Goal: Information Seeking & Learning: Learn about a topic

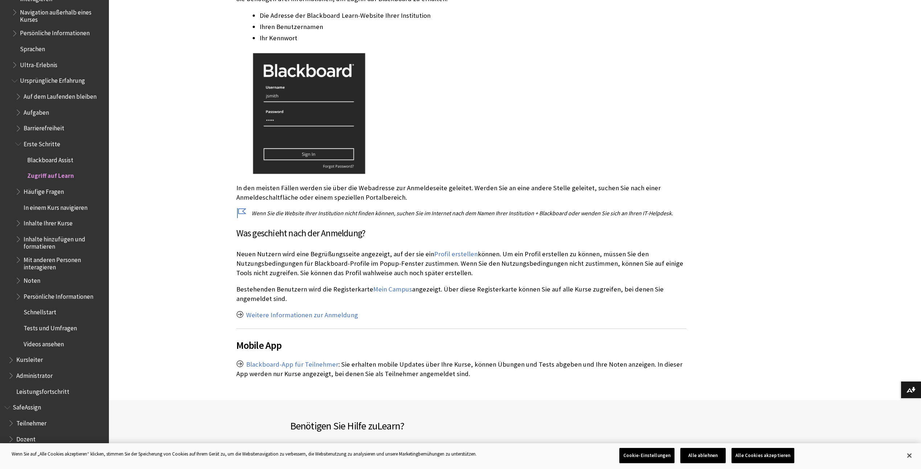
scroll to position [218, 0]
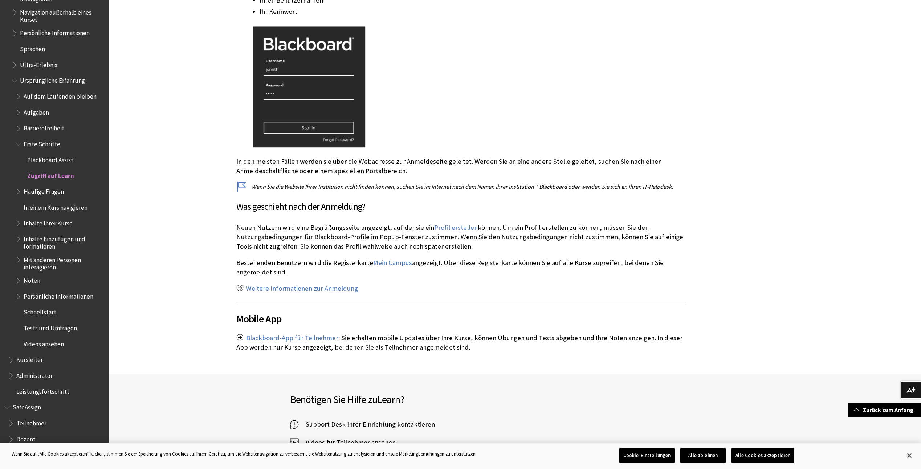
click at [50, 244] on span "Inhalte hinzufügen und formatieren" at bounding box center [64, 241] width 80 height 17
click at [45, 241] on span "Inhalte hinzufügen und formatieren" at bounding box center [64, 241] width 80 height 17
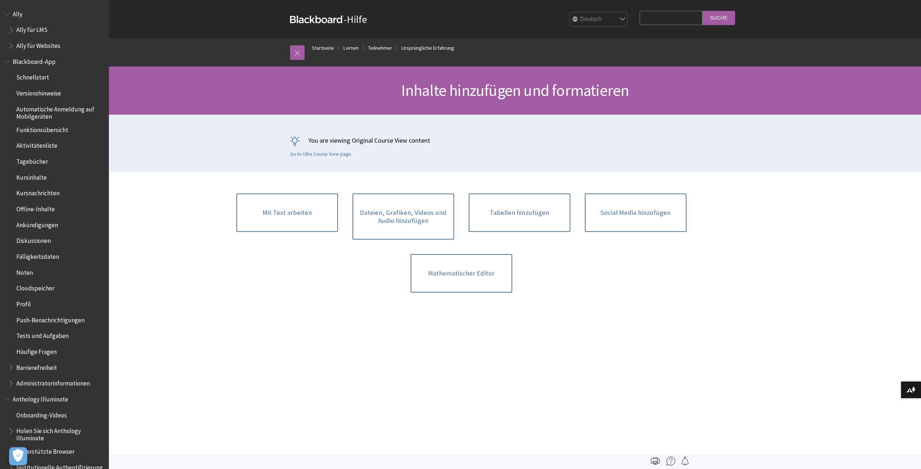
scroll to position [739, 0]
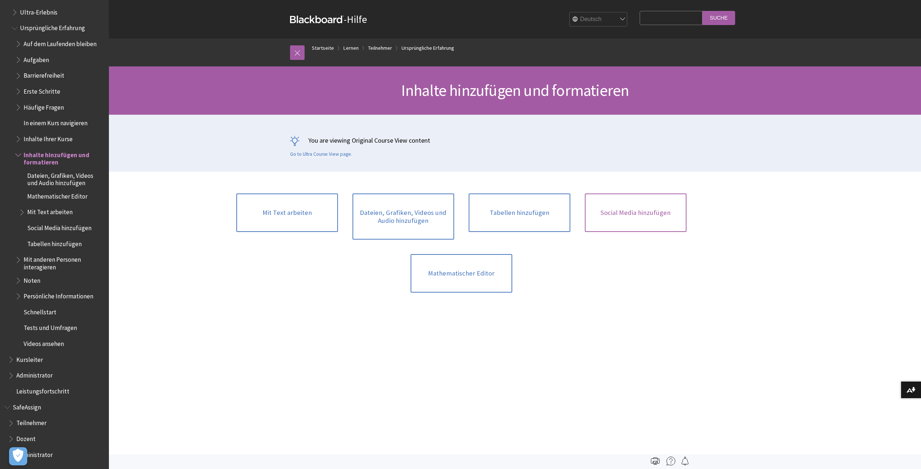
click at [641, 214] on link "Social Media hinzufügen" at bounding box center [636, 212] width 102 height 38
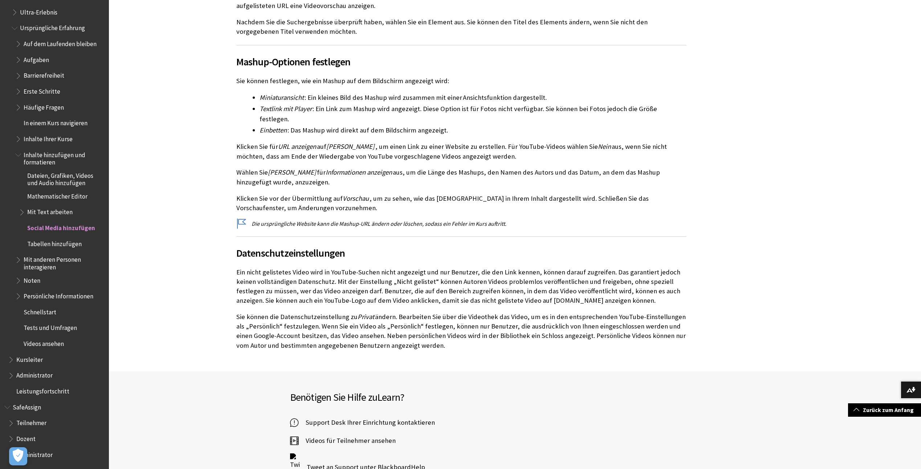
scroll to position [943, 0]
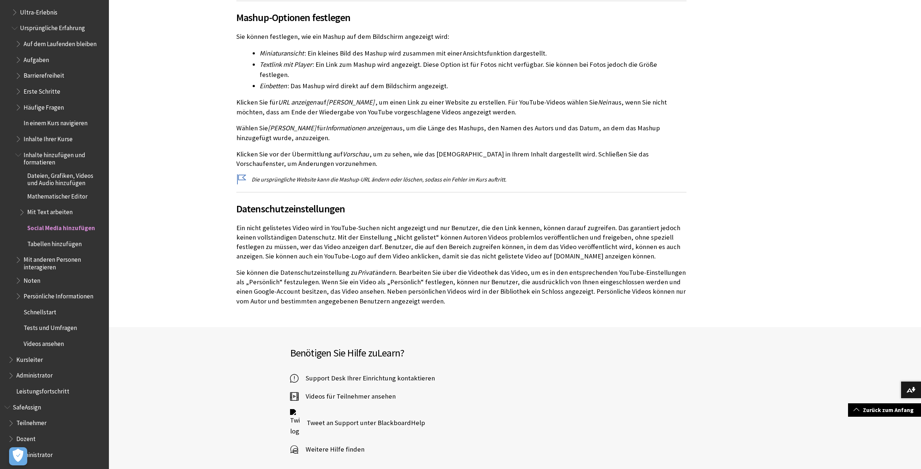
click at [52, 269] on span "Mit anderen Personen interagieren" at bounding box center [64, 262] width 80 height 17
click at [49, 261] on span "Mit anderen Personen interagieren" at bounding box center [64, 262] width 80 height 17
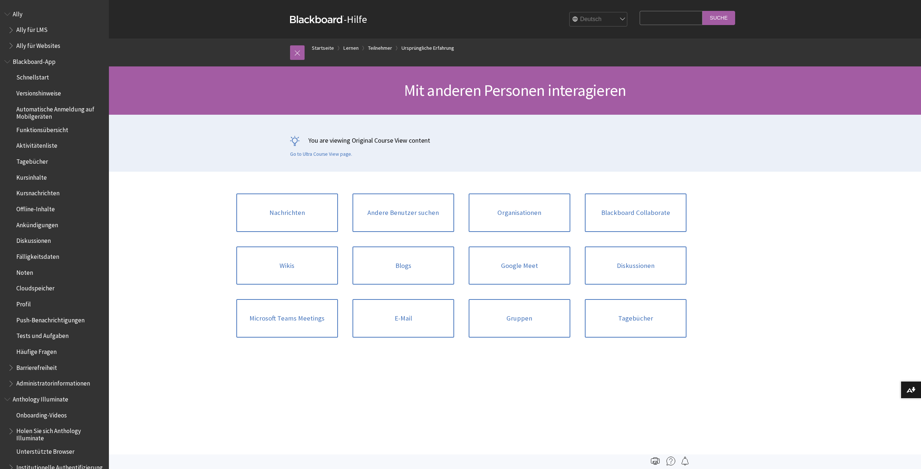
scroll to position [845, 0]
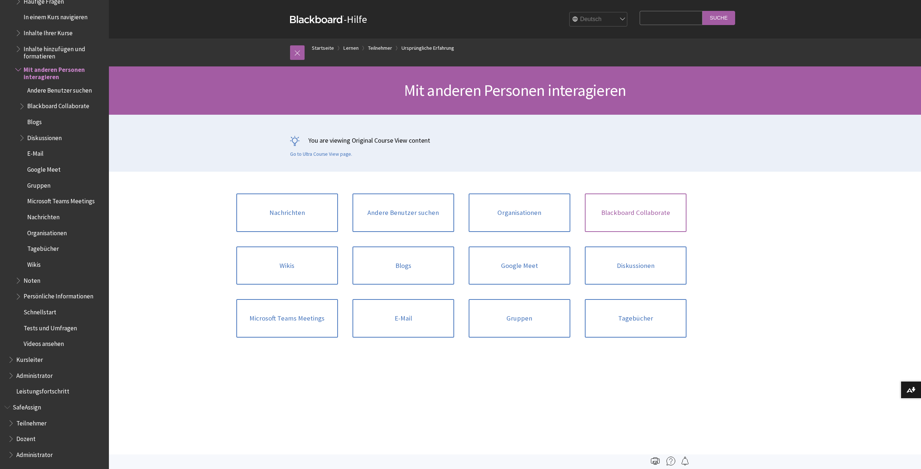
click at [648, 225] on link "Blackboard Collaborate" at bounding box center [636, 212] width 102 height 38
click at [498, 266] on link "Google Meet" at bounding box center [519, 265] width 102 height 38
click at [516, 329] on link "Gruppen" at bounding box center [519, 318] width 102 height 38
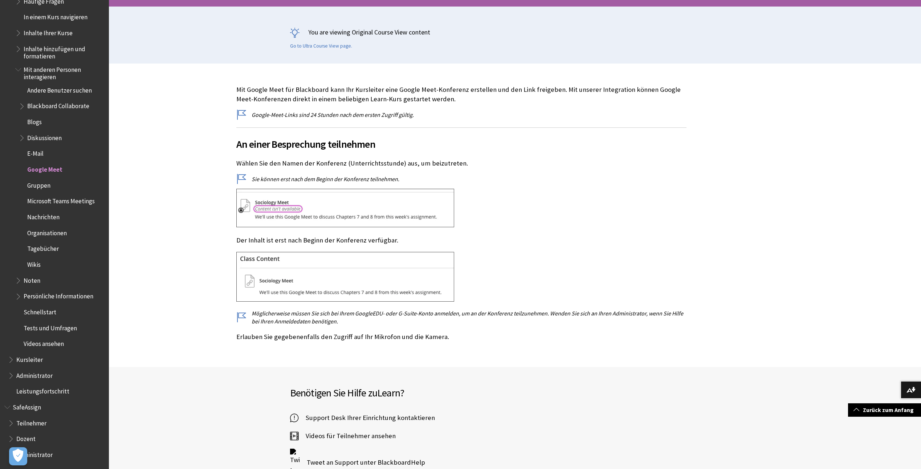
scroll to position [36, 0]
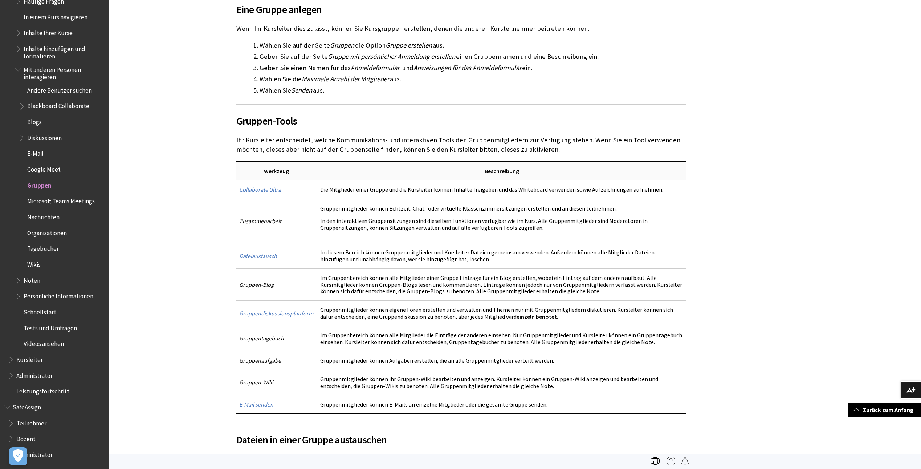
scroll to position [980, 0]
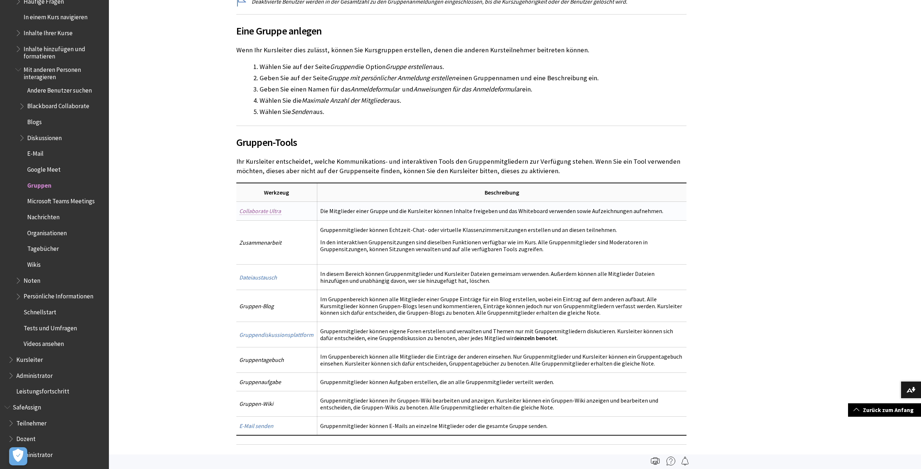
click at [265, 212] on span "Collaborate Ultra" at bounding box center [260, 210] width 42 height 7
